Goal: Transaction & Acquisition: Purchase product/service

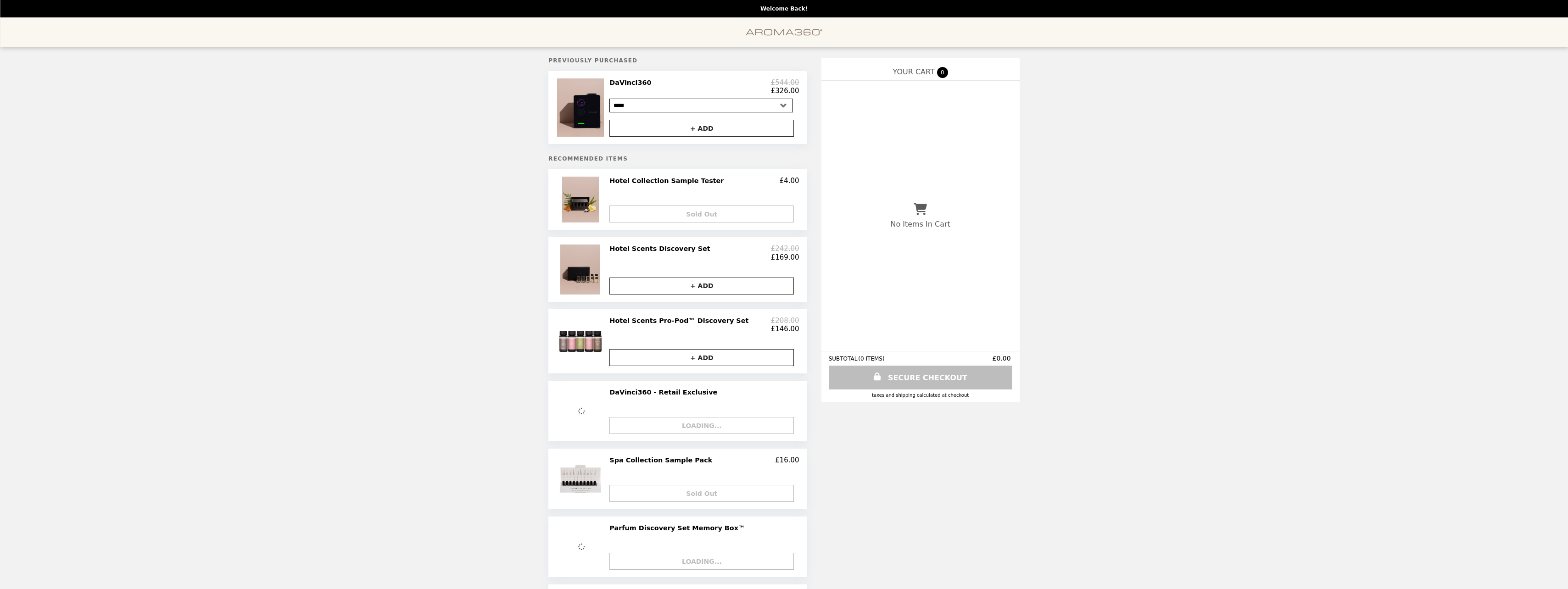
select select "*****"
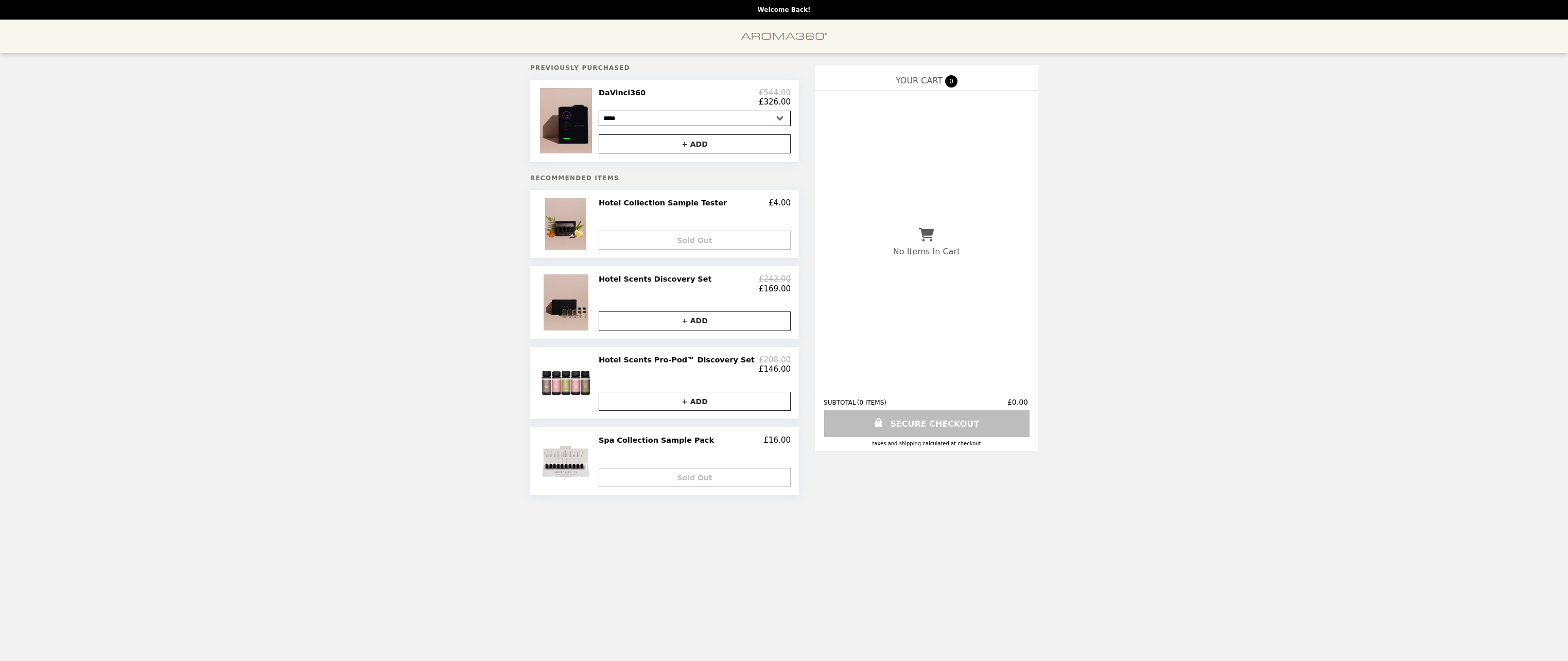
click at [1500, 503] on html "**********" at bounding box center [784, 251] width 1568 height 503
